Goal: Information Seeking & Learning: Learn about a topic

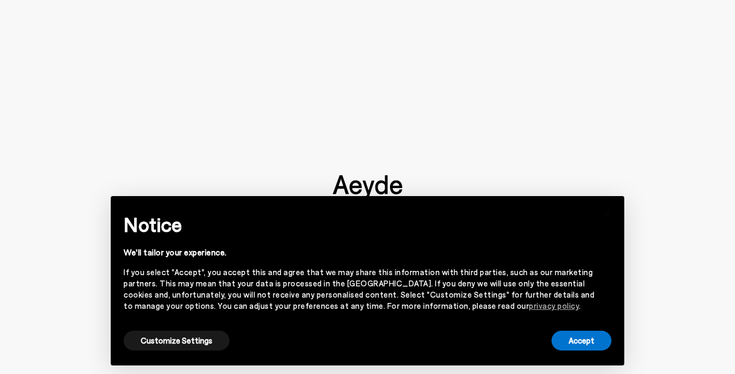
click at [564, 318] on div "Notice We'll tailor your experience. If you select "Accept", you accept this an…" at bounding box center [368, 269] width 488 height 120
click at [566, 335] on button "Accept" at bounding box center [581, 341] width 60 height 20
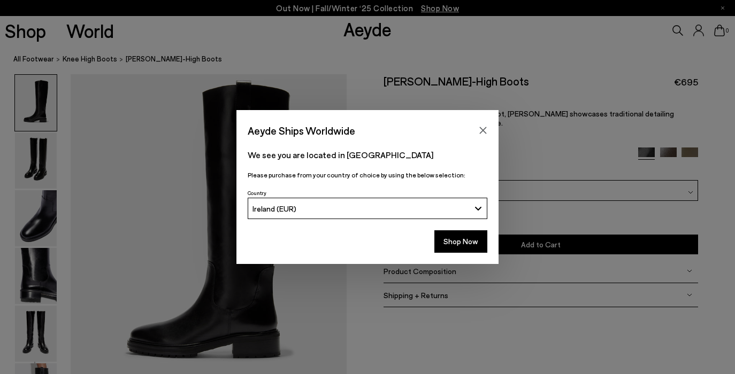
click at [482, 121] on div "Aeyde Ships Worldwide" at bounding box center [367, 125] width 262 height 30
click at [482, 125] on button "Close" at bounding box center [483, 130] width 16 height 16
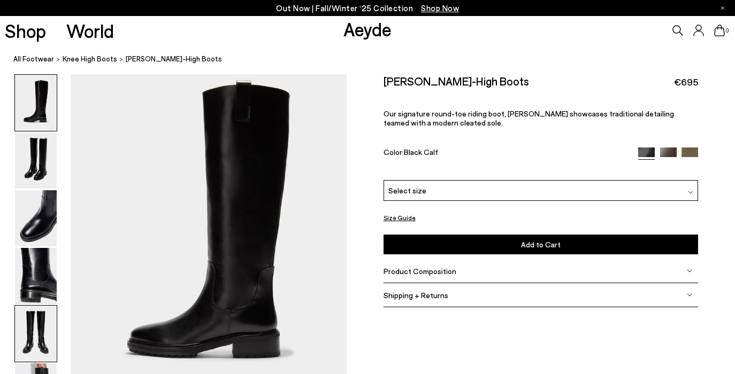
click at [50, 315] on img at bounding box center [36, 334] width 42 height 56
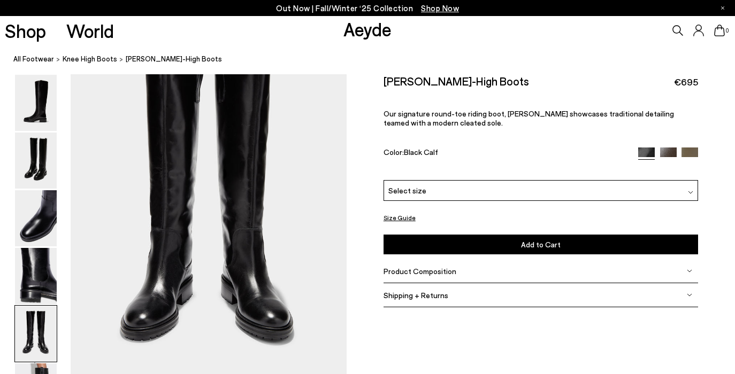
click at [47, 351] on img at bounding box center [36, 334] width 42 height 56
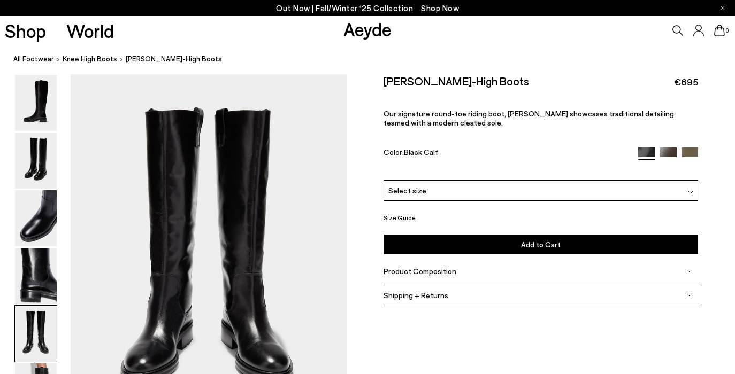
click at [44, 361] on img at bounding box center [36, 334] width 42 height 56
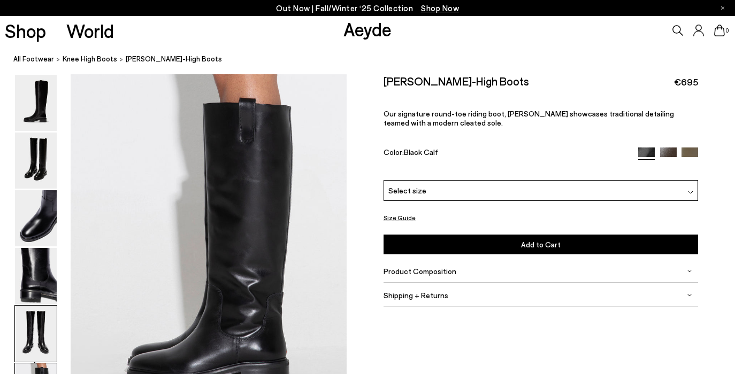
scroll to position [1778, 0]
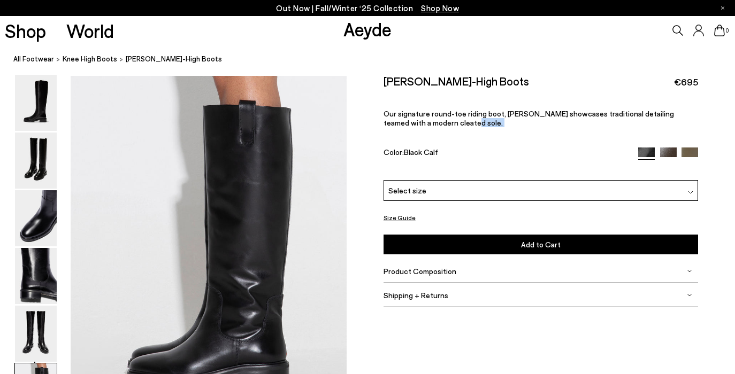
drag, startPoint x: 508, startPoint y: 118, endPoint x: 514, endPoint y: 143, distance: 26.5
click at [514, 143] on div "Henry Knee-High Boots €695 Our signature round-toe riding boot, Henry showcases…" at bounding box center [540, 127] width 315 height 106
drag, startPoint x: 444, startPoint y: 118, endPoint x: 454, endPoint y: 149, distance: 32.6
click at [454, 149] on div "Henry Knee-High Boots €695 Our signature round-toe riding boot, Henry showcases…" at bounding box center [540, 127] width 315 height 106
click at [454, 149] on div "Color: Black Calf" at bounding box center [505, 154] width 245 height 12
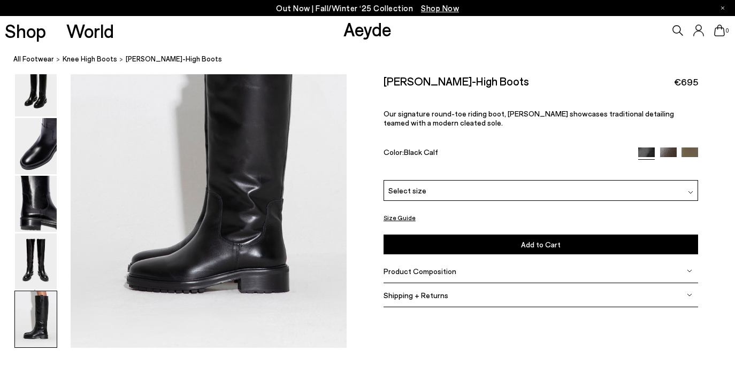
scroll to position [1881, 0]
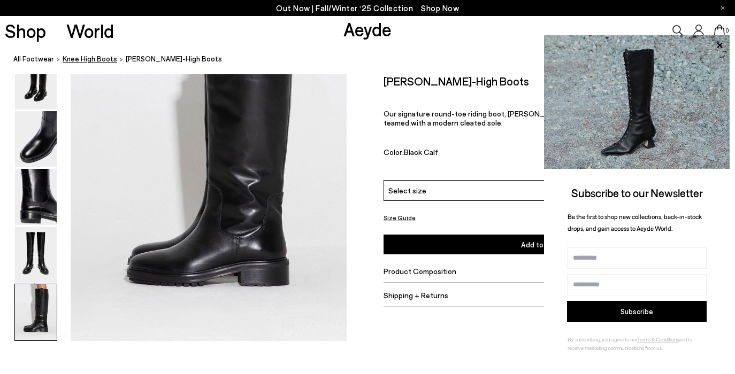
click at [86, 62] on span "knee high boots" at bounding box center [90, 59] width 55 height 9
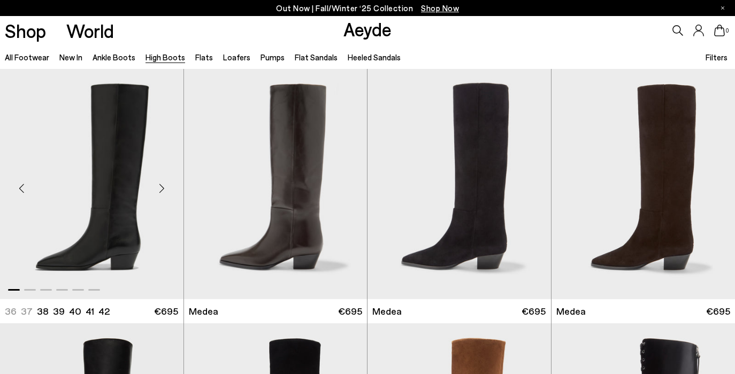
click at [159, 191] on div "Next slide" at bounding box center [162, 189] width 32 height 32
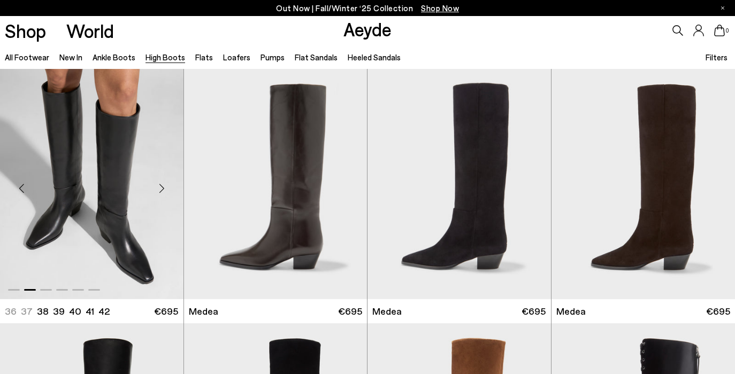
click at [163, 191] on div "Next slide" at bounding box center [162, 189] width 32 height 32
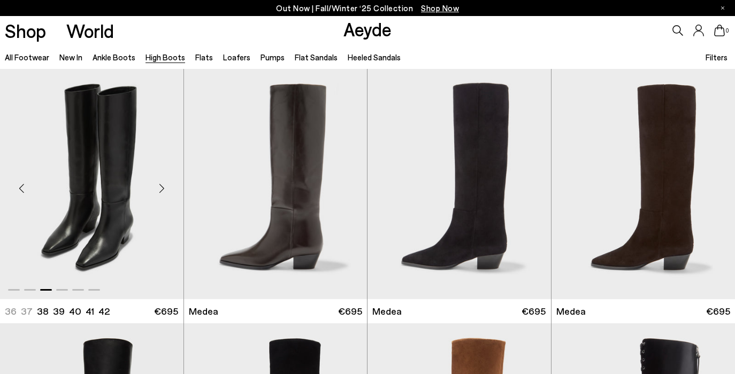
click at [163, 191] on div "Next slide" at bounding box center [162, 189] width 32 height 32
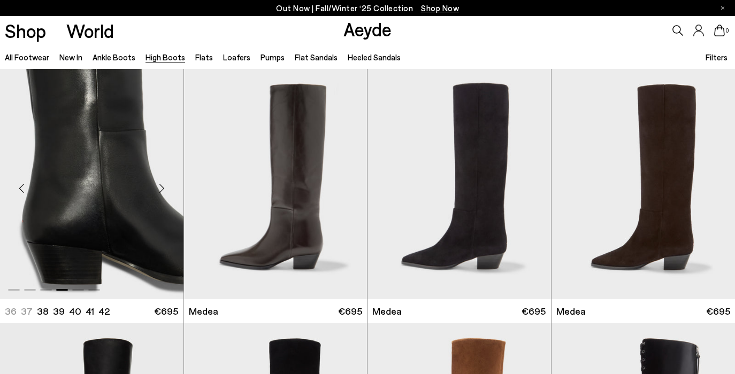
click at [163, 191] on div "Next slide" at bounding box center [162, 189] width 32 height 32
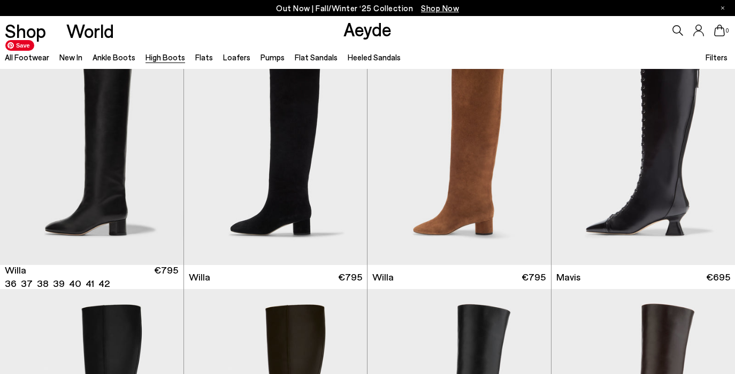
scroll to position [276, 0]
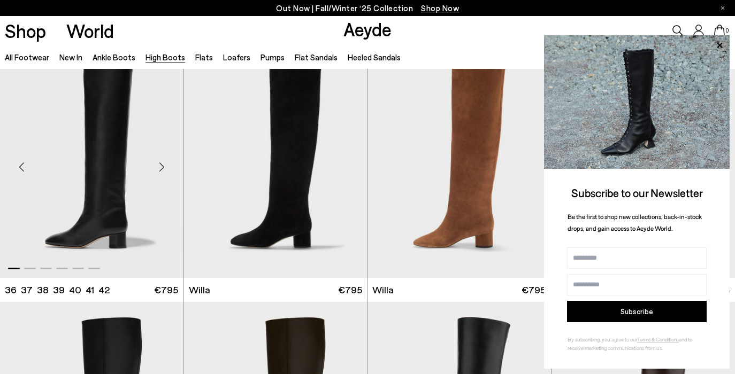
click at [168, 172] on div "Next slide" at bounding box center [162, 167] width 32 height 32
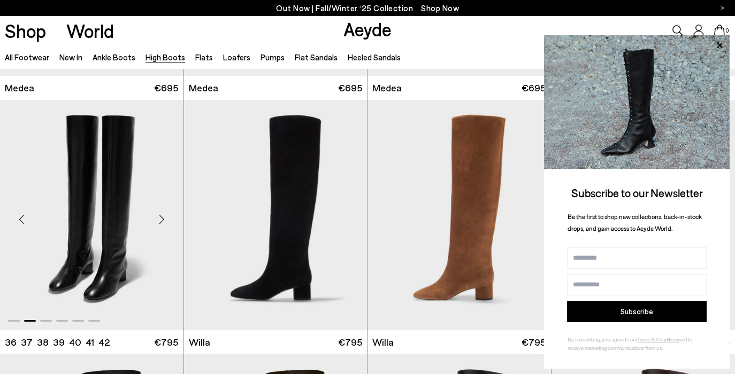
scroll to position [215, 0]
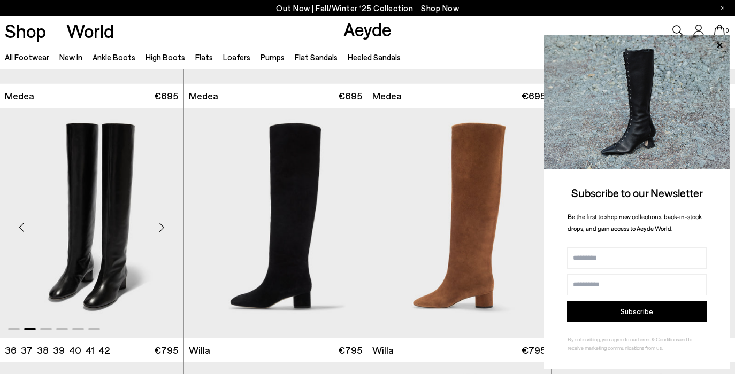
click at [168, 230] on div "Next slide" at bounding box center [162, 227] width 32 height 32
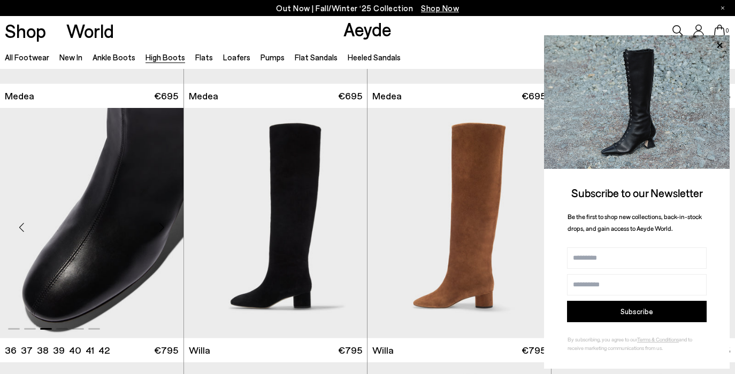
click at [168, 230] on div "Next slide" at bounding box center [162, 227] width 32 height 32
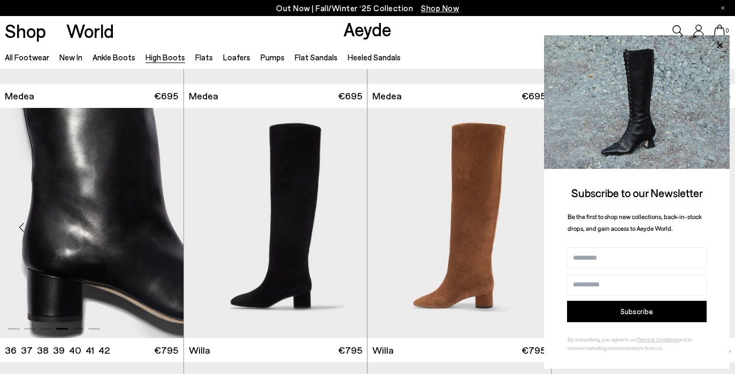
click at [168, 230] on div "Next slide" at bounding box center [162, 227] width 32 height 32
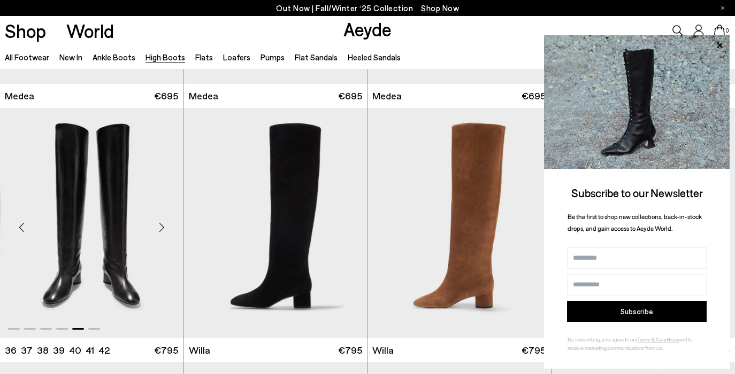
click at [168, 230] on div "Next slide" at bounding box center [162, 227] width 32 height 32
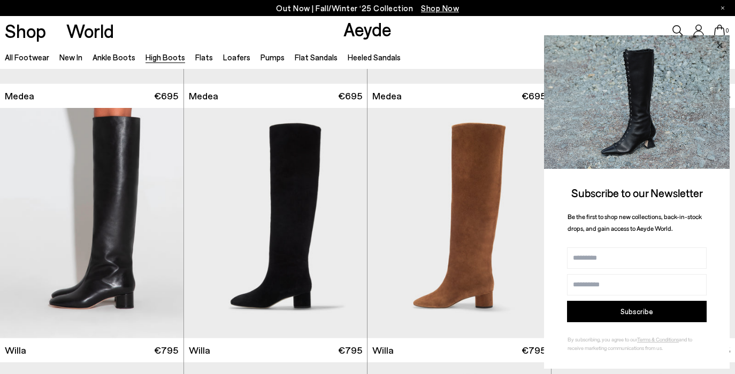
click at [721, 48] on icon at bounding box center [719, 45] width 14 height 14
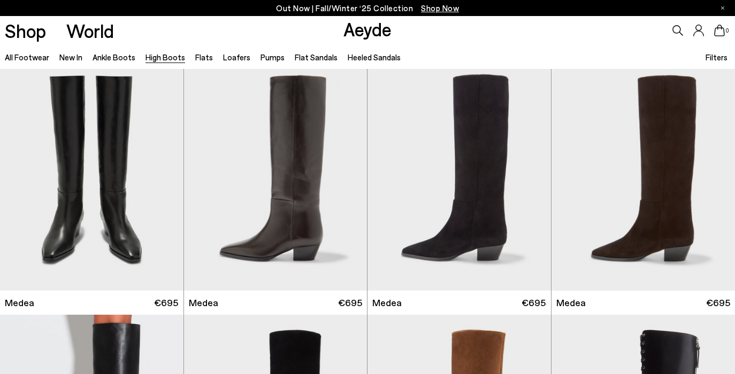
scroll to position [0, 0]
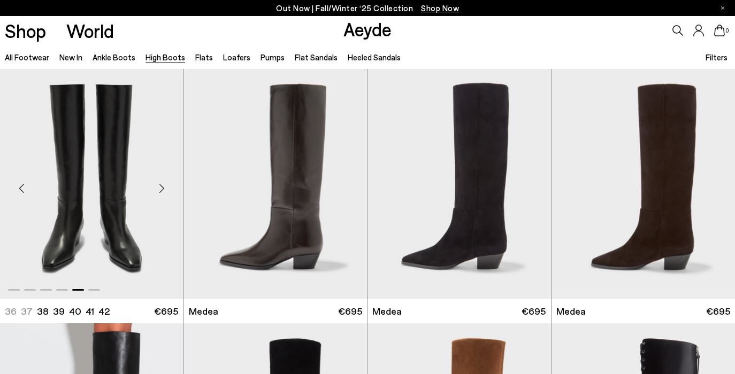
click at [163, 190] on div "Next slide" at bounding box center [162, 189] width 32 height 32
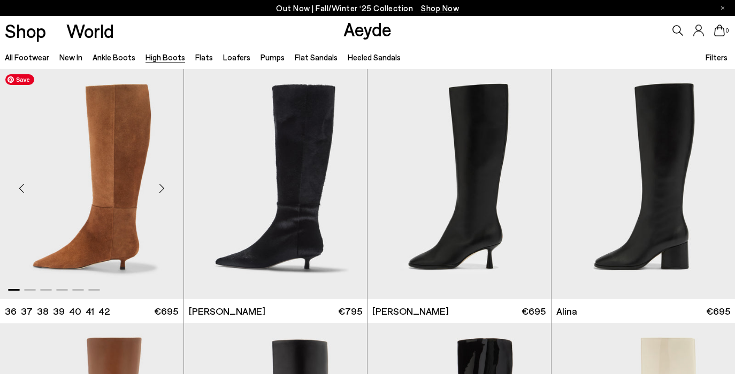
scroll to position [1267, 0]
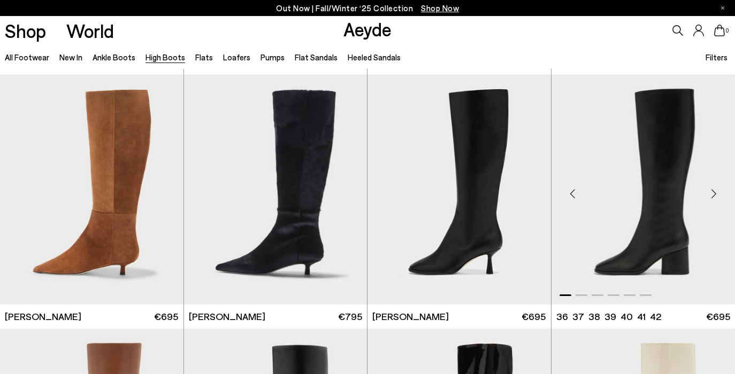
click at [716, 191] on div "Next slide" at bounding box center [713, 194] width 32 height 32
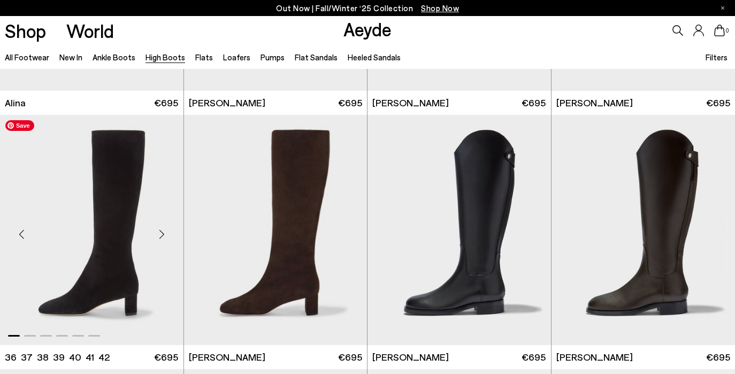
scroll to position [1757, 0]
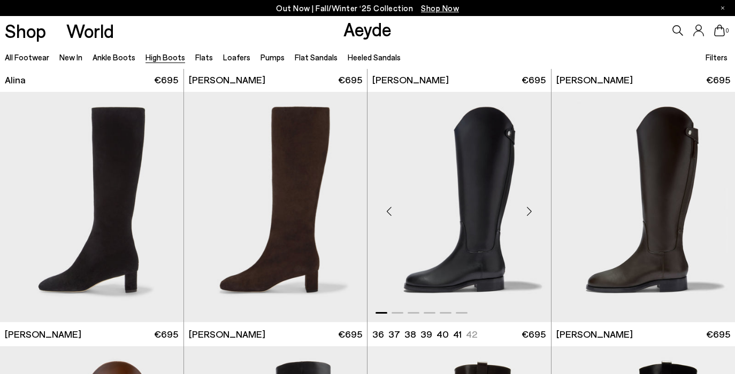
click at [529, 210] on div "Next slide" at bounding box center [529, 212] width 32 height 32
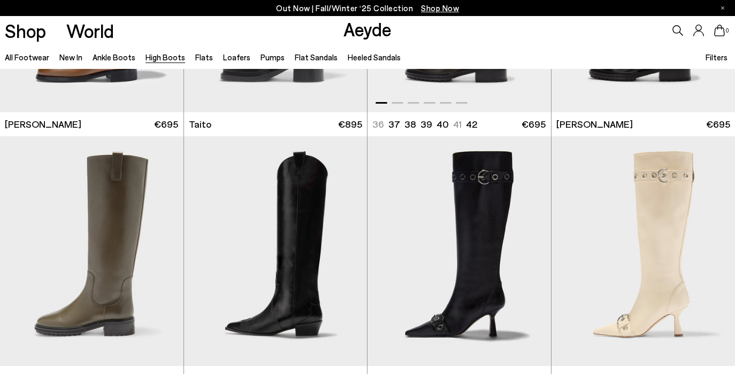
scroll to position [2223, 0]
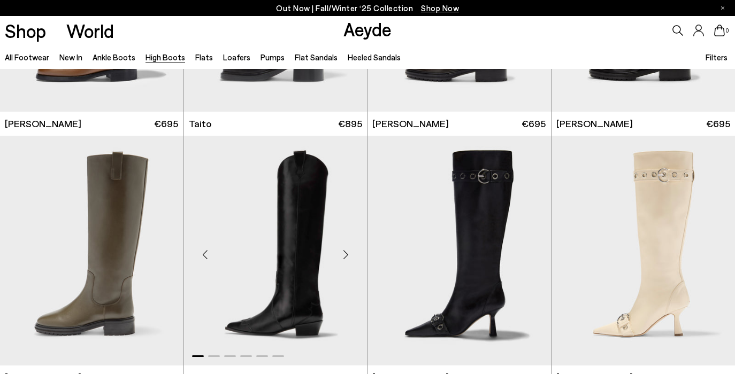
click at [350, 250] on div "Next slide" at bounding box center [345, 255] width 32 height 32
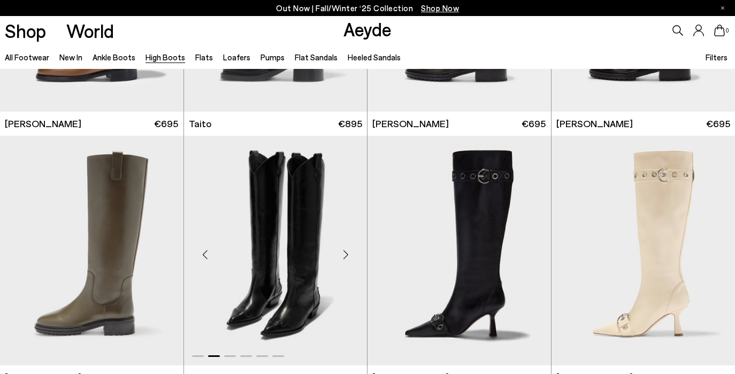
click at [350, 250] on div "Next slide" at bounding box center [345, 255] width 32 height 32
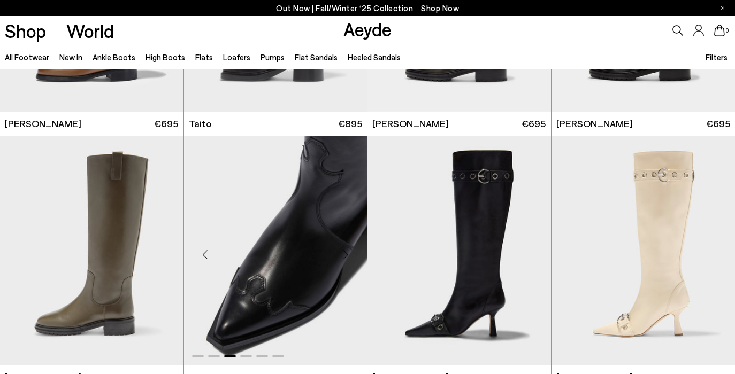
click at [350, 250] on div "Next slide" at bounding box center [345, 255] width 32 height 32
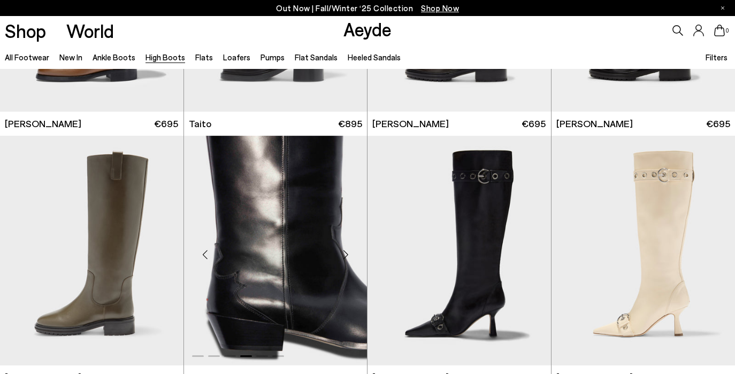
click at [350, 250] on div "Next slide" at bounding box center [345, 255] width 32 height 32
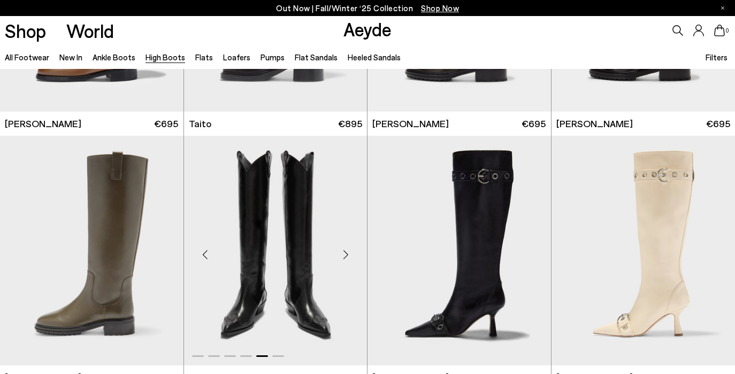
click at [350, 250] on div "Next slide" at bounding box center [345, 255] width 32 height 32
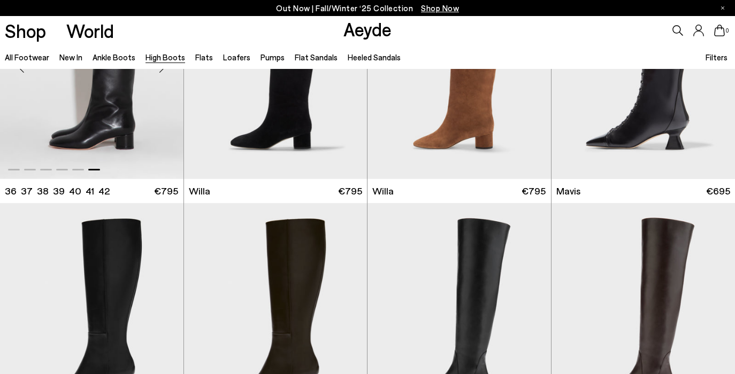
scroll to position [374, 0]
click at [121, 109] on img "6 / 6" at bounding box center [91, 64] width 183 height 230
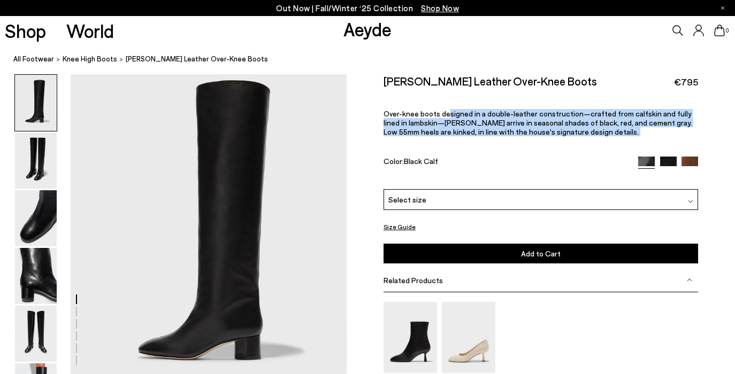
drag, startPoint x: 445, startPoint y: 117, endPoint x: 460, endPoint y: 155, distance: 41.5
click at [460, 155] on div "Willa Leather Over-Knee Boots €795 Over-knee boots designed in a double-leather…" at bounding box center [540, 131] width 315 height 115
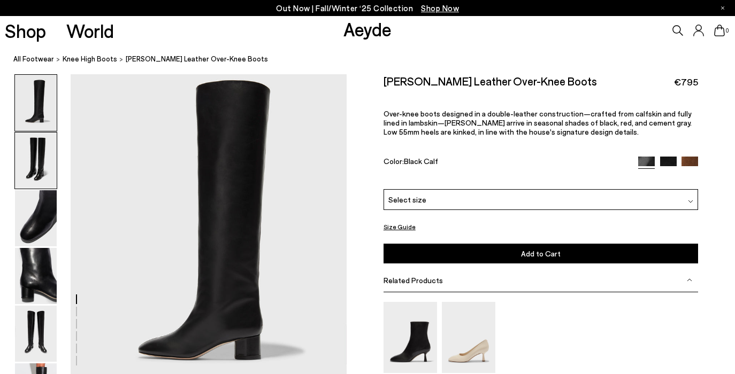
click at [50, 166] on img at bounding box center [36, 161] width 42 height 56
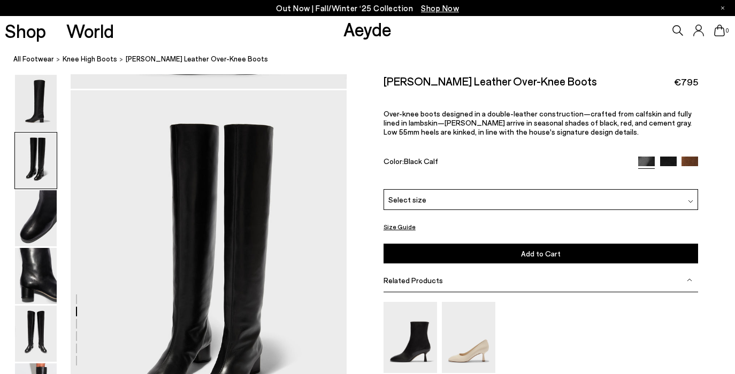
scroll to position [303, 0]
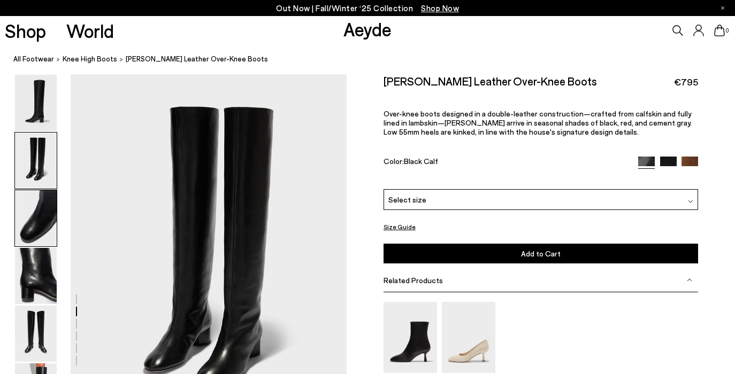
click at [44, 196] on img at bounding box center [36, 218] width 42 height 56
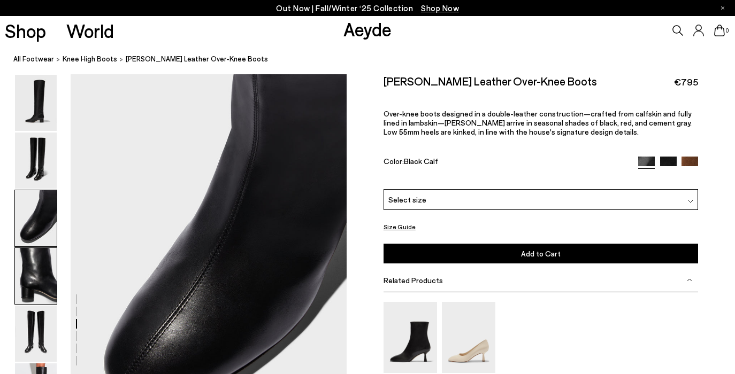
click at [36, 269] on img at bounding box center [36, 276] width 42 height 56
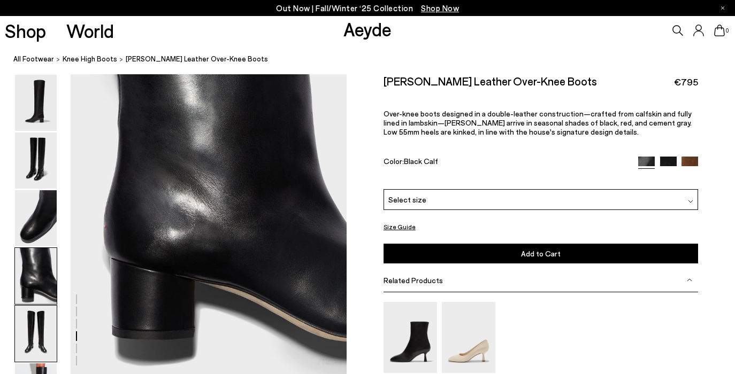
click at [38, 338] on img at bounding box center [36, 334] width 42 height 56
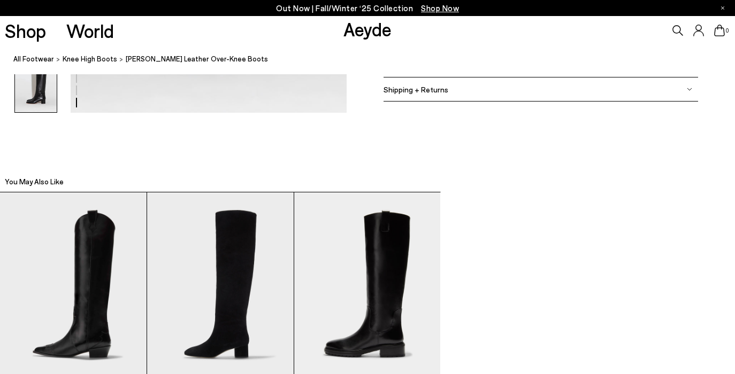
scroll to position [2429, 0]
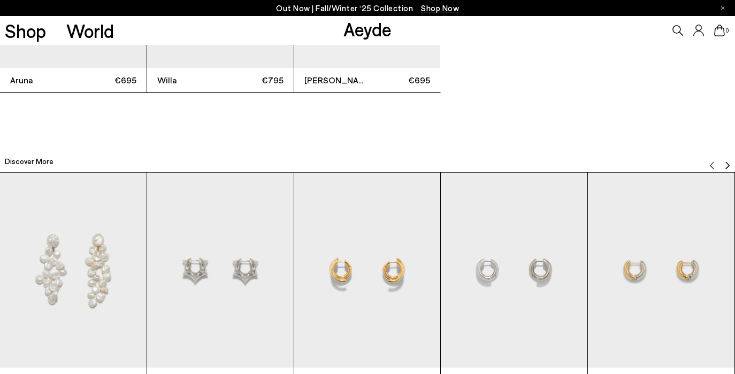
click at [291, 148] on div "Discover More" at bounding box center [367, 159] width 735 height 26
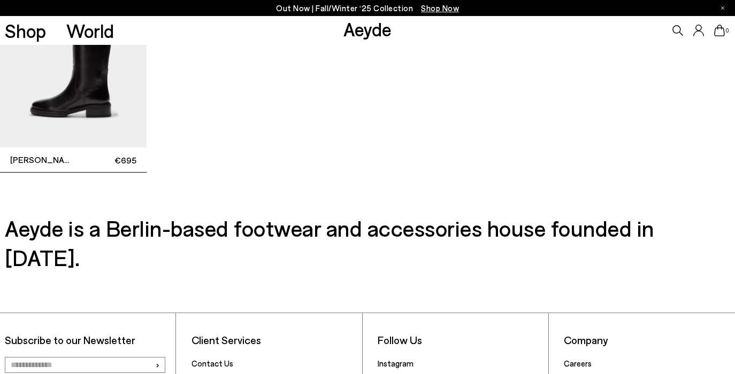
scroll to position [2973, 0]
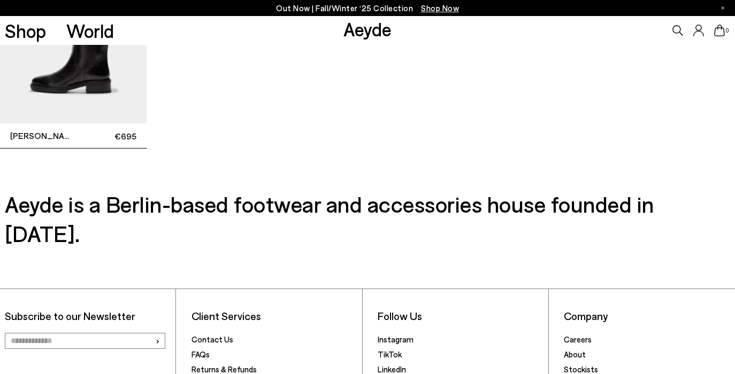
click at [312, 248] on div "Subscribe to our Newsletter › Change Country DE | € Client Services Contact Us …" at bounding box center [367, 372] width 735 height 248
click at [273, 210] on h3 "Aeyde is a Berlin-based footwear and accessories house founded in [DATE]." at bounding box center [367, 218] width 724 height 59
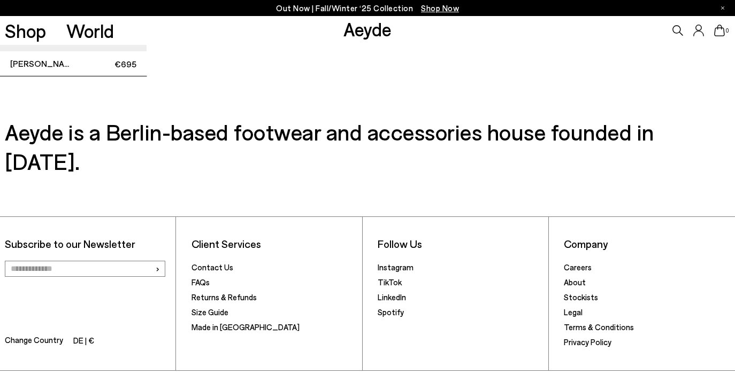
scroll to position [3046, 0]
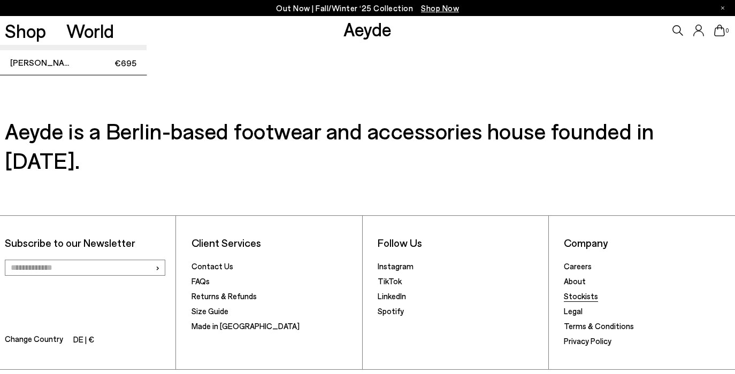
click at [590, 291] on link "Stockists" at bounding box center [581, 296] width 34 height 10
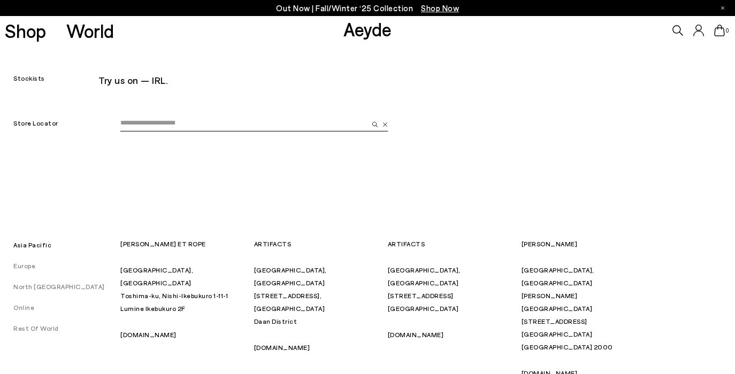
click at [348, 128] on input "email" at bounding box center [244, 123] width 248 height 16
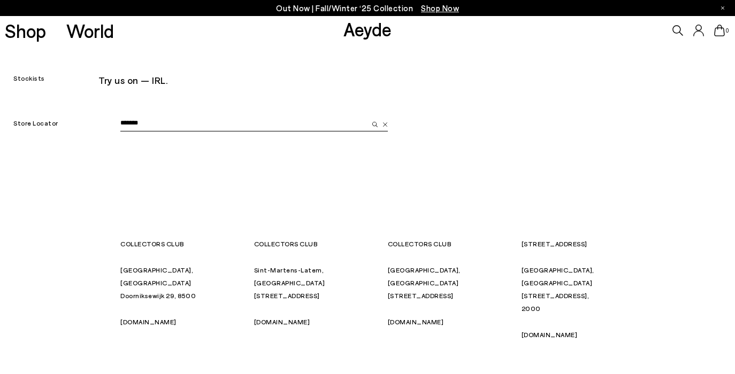
click at [371, 122] on button "submit" at bounding box center [373, 123] width 10 height 16
click at [147, 121] on input "*******" at bounding box center [244, 123] width 248 height 16
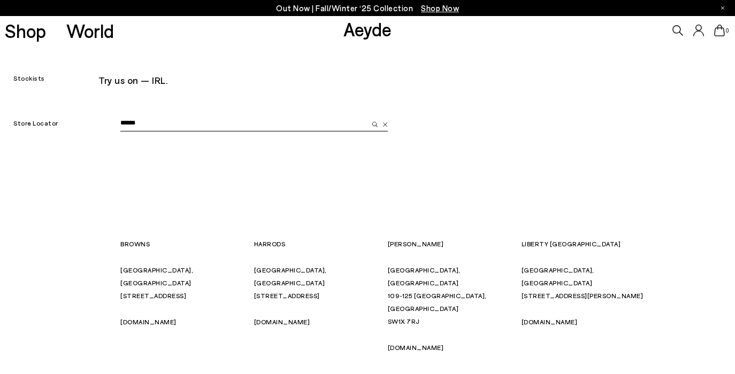
click at [159, 125] on input "******" at bounding box center [244, 123] width 248 height 16
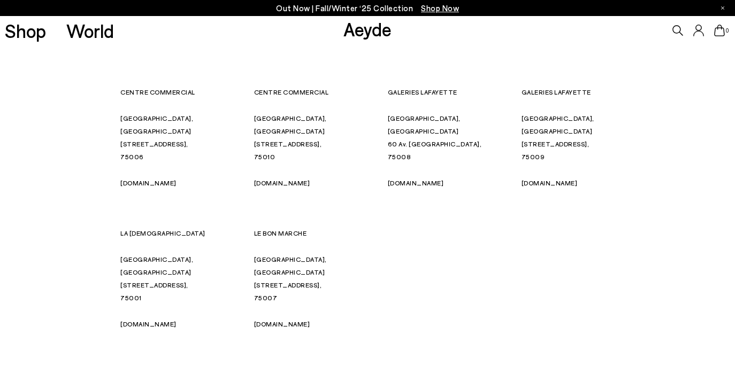
scroll to position [153, 0]
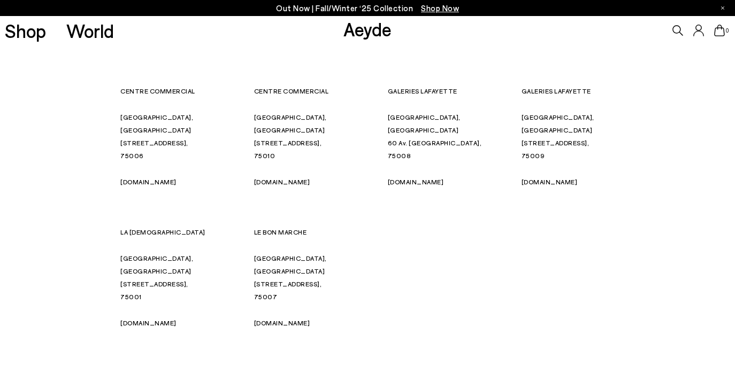
type input "*****"
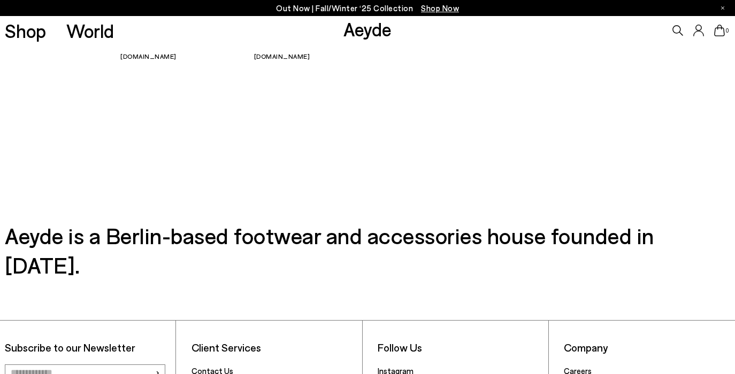
scroll to position [502, 0]
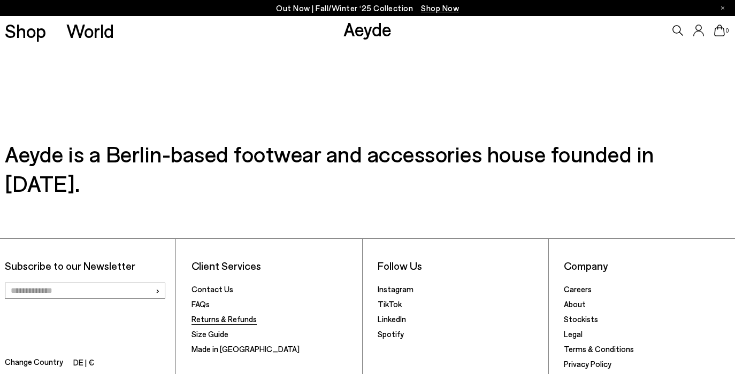
click at [219, 314] on link "Returns & Refunds" at bounding box center [223, 319] width 65 height 10
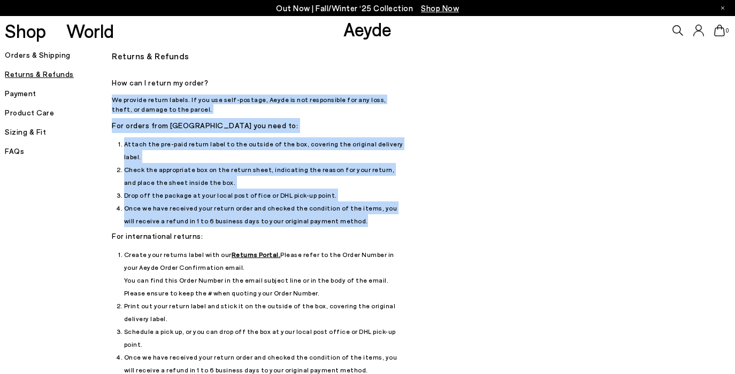
drag, startPoint x: 278, startPoint y: 85, endPoint x: 387, endPoint y: 212, distance: 167.2
click at [387, 212] on div "How can I return my order? We provide return labels. If you use self-postage, A…" at bounding box center [259, 313] width 294 height 476
click at [387, 212] on li "Once we have received your return order and checked the condition of the items,…" at bounding box center [265, 215] width 282 height 26
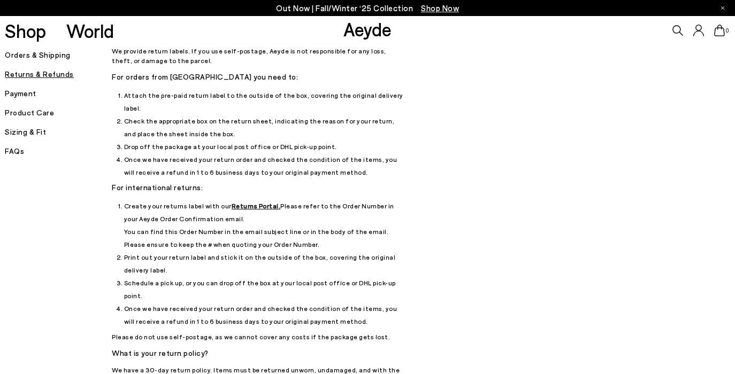
scroll to position [51, 0]
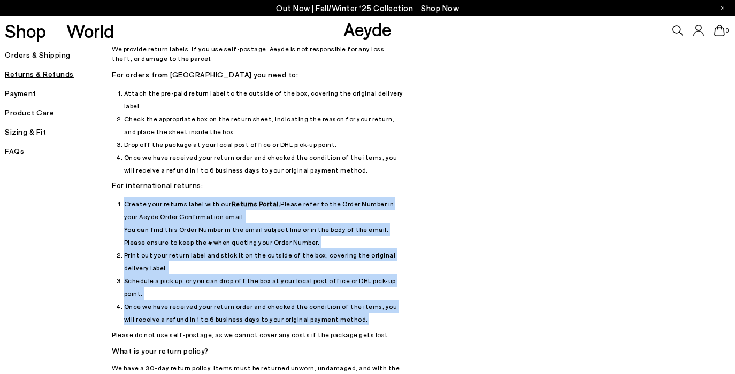
drag, startPoint x: 373, startPoint y: 304, endPoint x: 325, endPoint y: 179, distance: 133.7
click at [325, 179] on div "How can I return my order? We provide return labels. If you use self-postage, A…" at bounding box center [259, 263] width 294 height 476
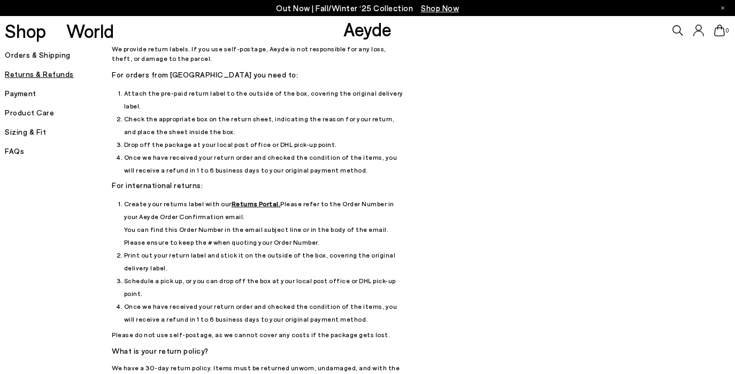
click at [362, 300] on li "Once we have received your return order and checked the condition of the items,…" at bounding box center [265, 313] width 282 height 26
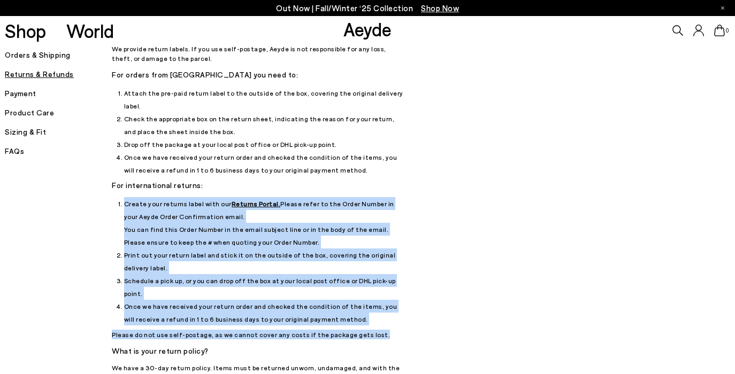
drag, startPoint x: 369, startPoint y: 310, endPoint x: 341, endPoint y: 182, distance: 130.9
click at [341, 182] on div "How can I return my order? We provide return labels. If you use self-postage, A…" at bounding box center [259, 263] width 294 height 476
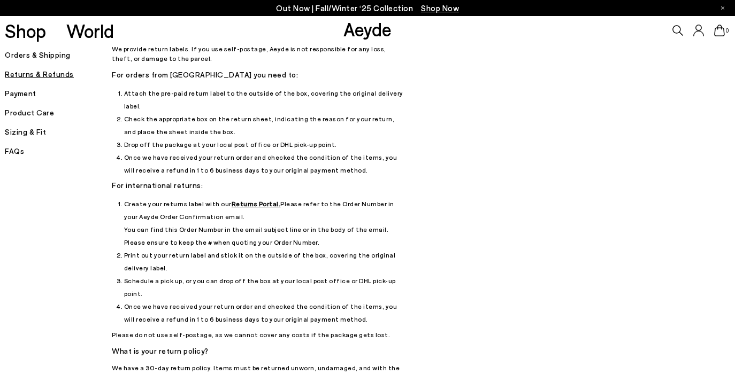
click at [403, 220] on li "Create your returns label with our Returns Portal. Please refer to the Order Nu…" at bounding box center [265, 222] width 282 height 51
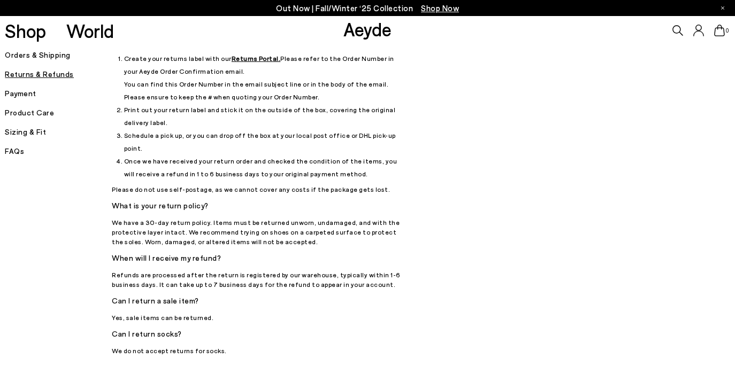
scroll to position [197, 0]
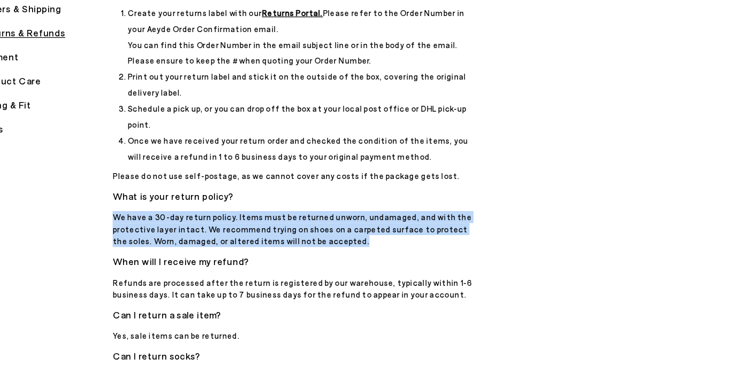
drag, startPoint x: 280, startPoint y: 218, endPoint x: 265, endPoint y: 179, distance: 41.6
click at [265, 179] on div "How can I return my order? We provide return labels. If you use self-postage, A…" at bounding box center [259, 117] width 294 height 476
click at [265, 198] on h5 "What is your return policy?" at bounding box center [259, 205] width 294 height 15
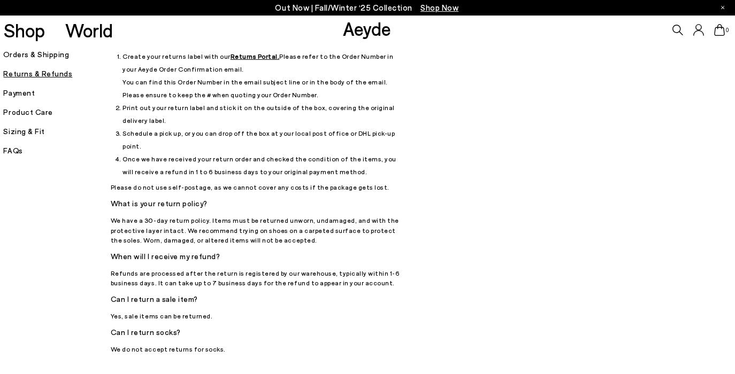
scroll to position [198, 0]
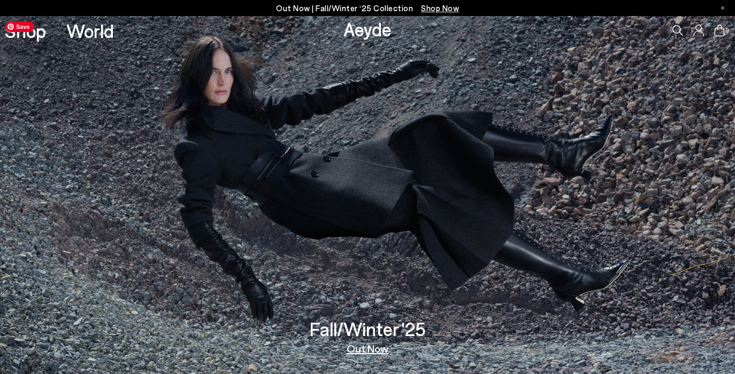
click at [147, 161] on span "Loafers" at bounding box center [144, 163] width 27 height 10
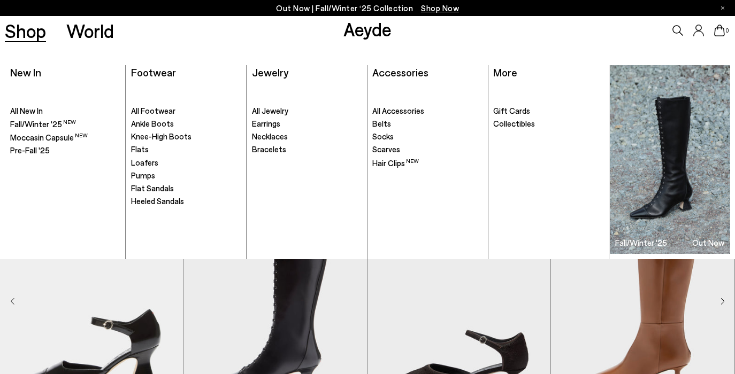
scroll to position [188, 0]
click at [140, 163] on span "Loafers" at bounding box center [144, 163] width 27 height 10
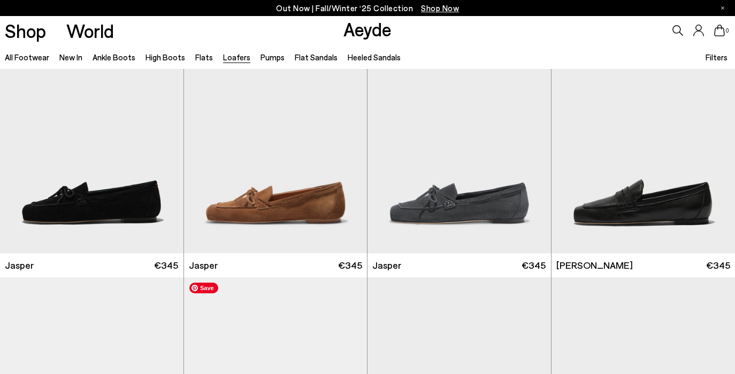
scroll to position [41, 0]
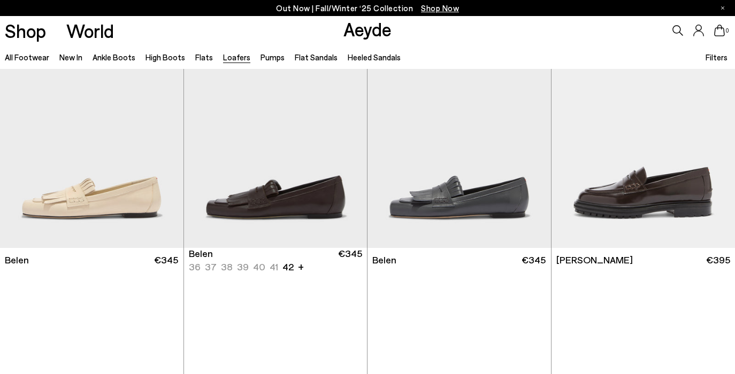
scroll to position [627, 0]
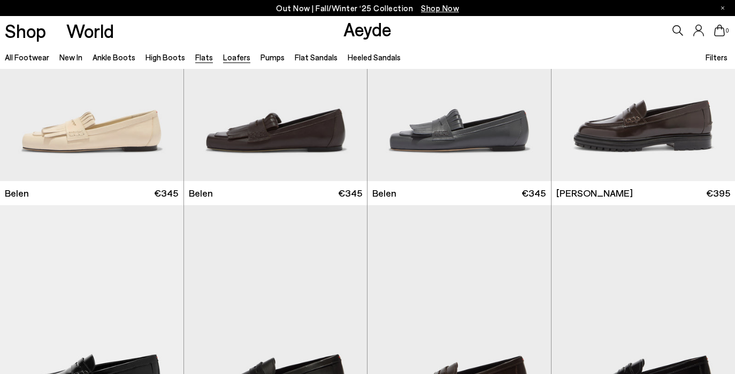
click at [196, 58] on link "Flats" at bounding box center [204, 57] width 18 height 10
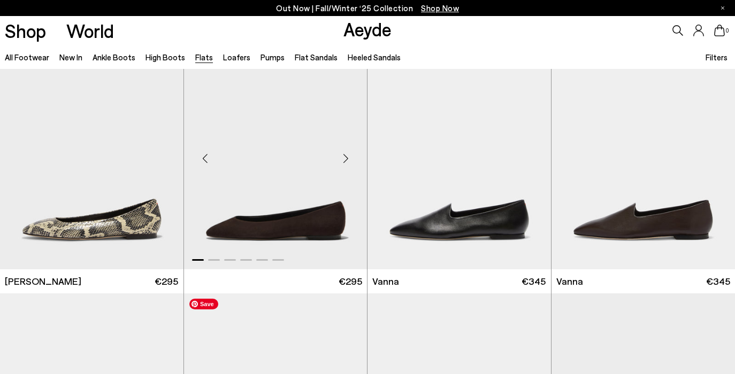
scroll to position [287, 0]
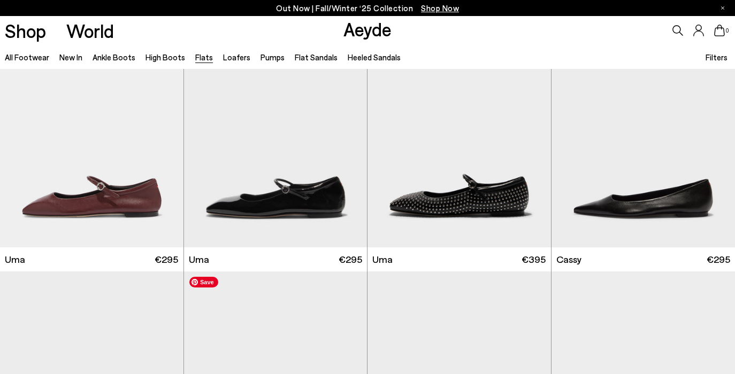
scroll to position [1325, 0]
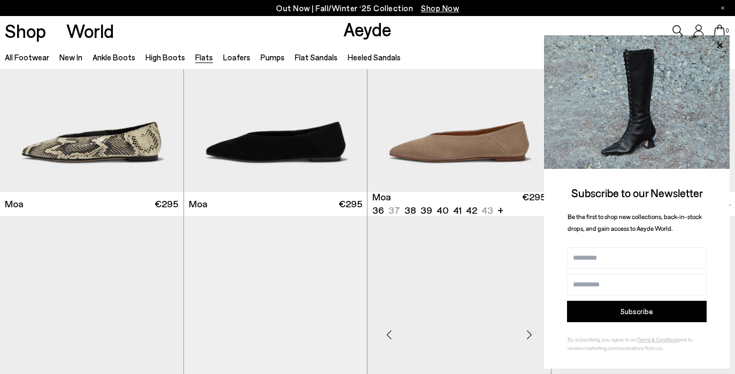
scroll to position [2084, 0]
